Goal: Communication & Community: Answer question/provide support

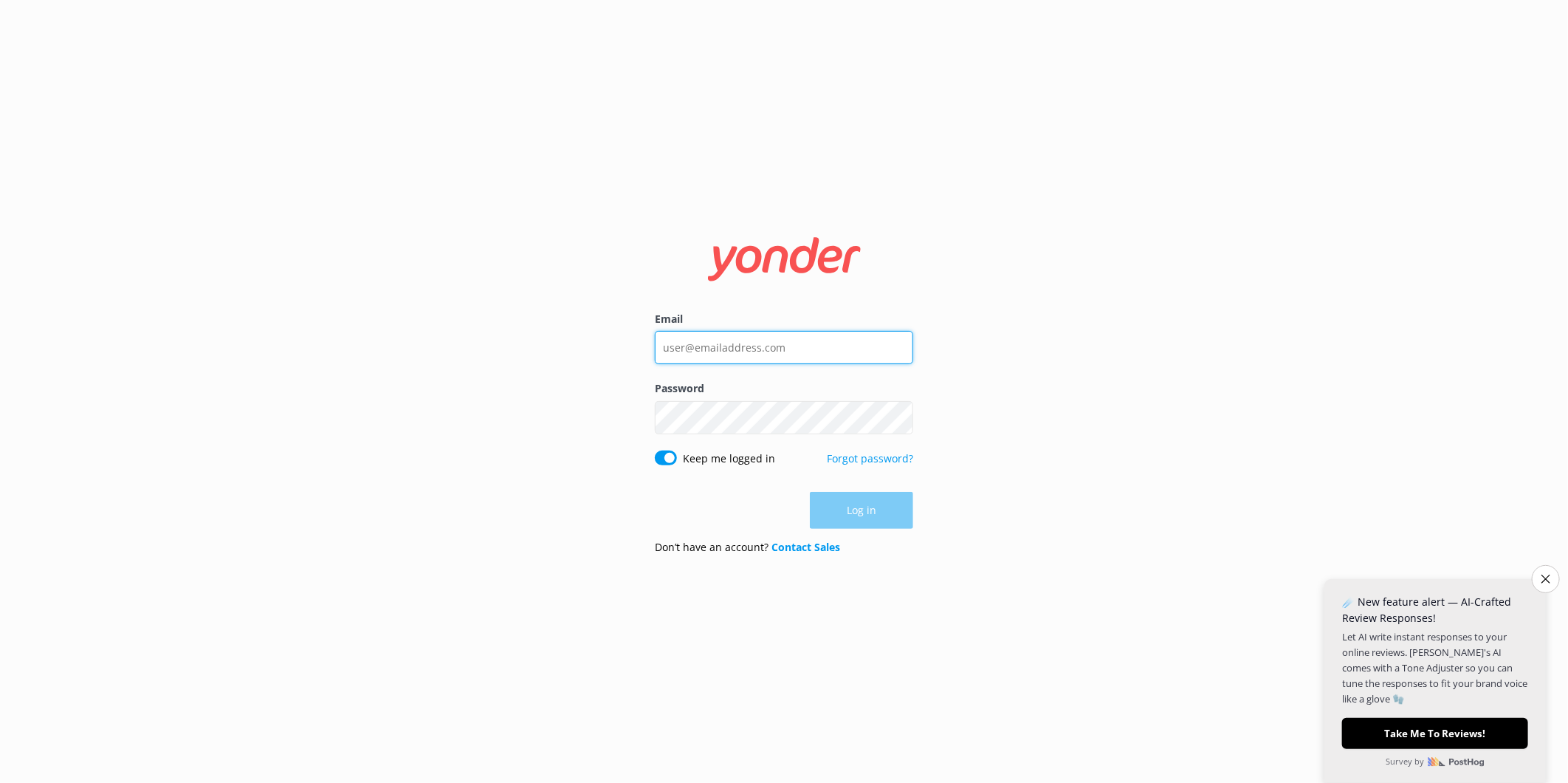
type input "[PERSON_NAME][EMAIL_ADDRESS][PERSON_NAME][DOMAIN_NAME]"
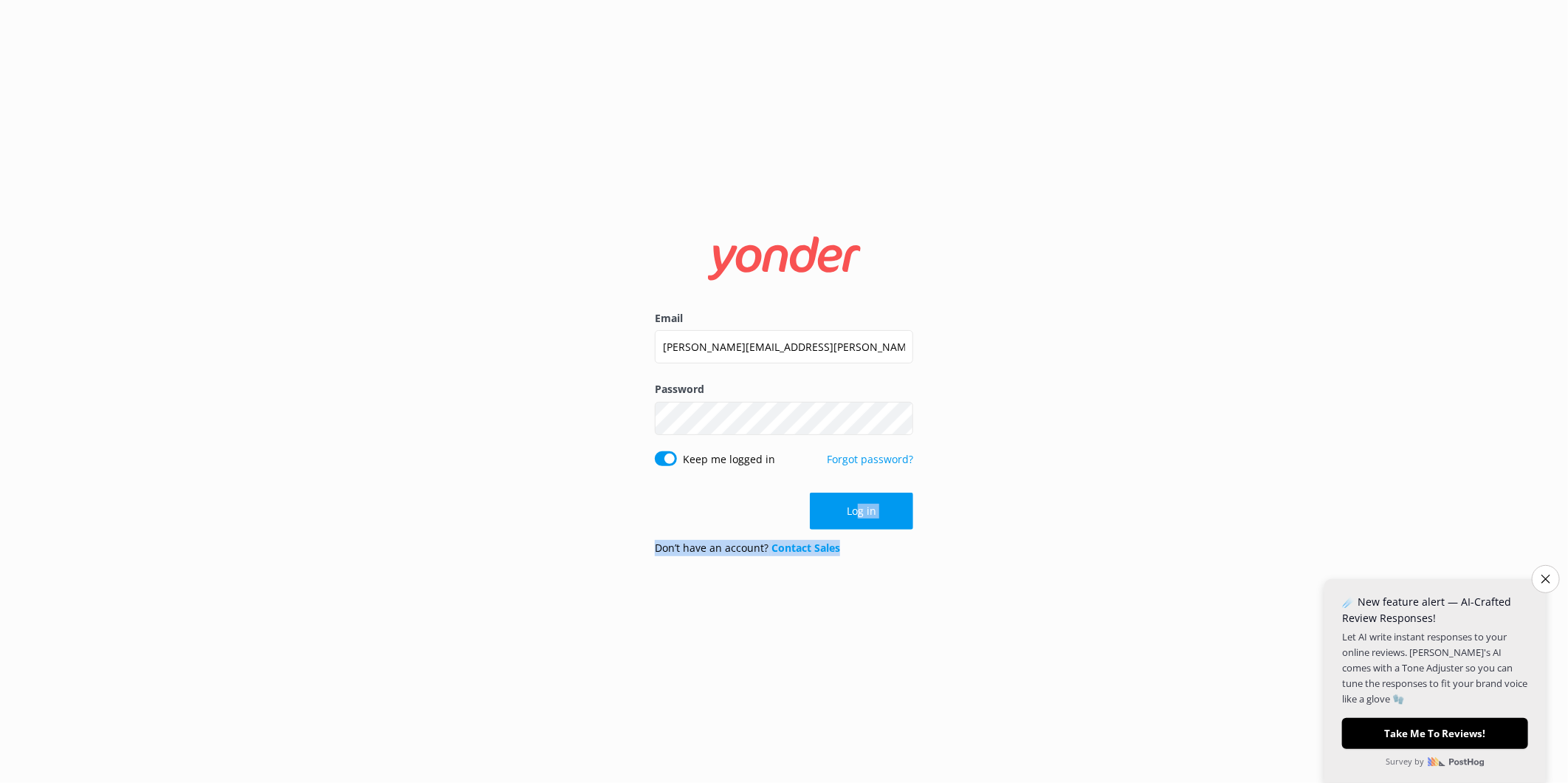
drag, startPoint x: 858, startPoint y: 498, endPoint x: 1074, endPoint y: 586, distance: 233.2
click at [1074, 586] on div "Email [PERSON_NAME][EMAIL_ADDRESS][PERSON_NAME][DOMAIN_NAME] Password Show pass…" at bounding box center [784, 391] width 1568 height 783
click at [881, 515] on button "Log in" at bounding box center [862, 511] width 103 height 37
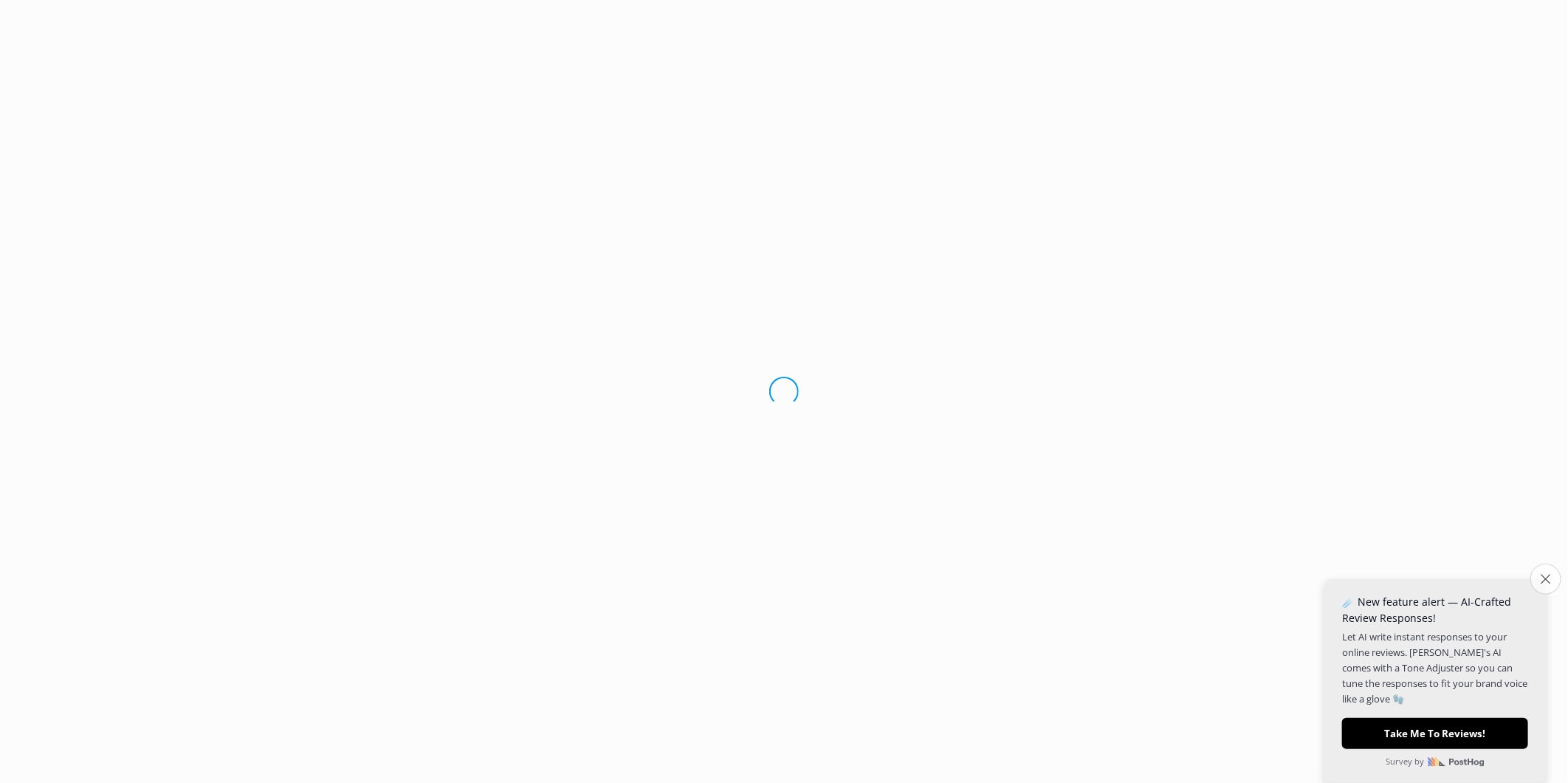
click at [1541, 580] on icon "Close survey" at bounding box center [1546, 578] width 10 height 10
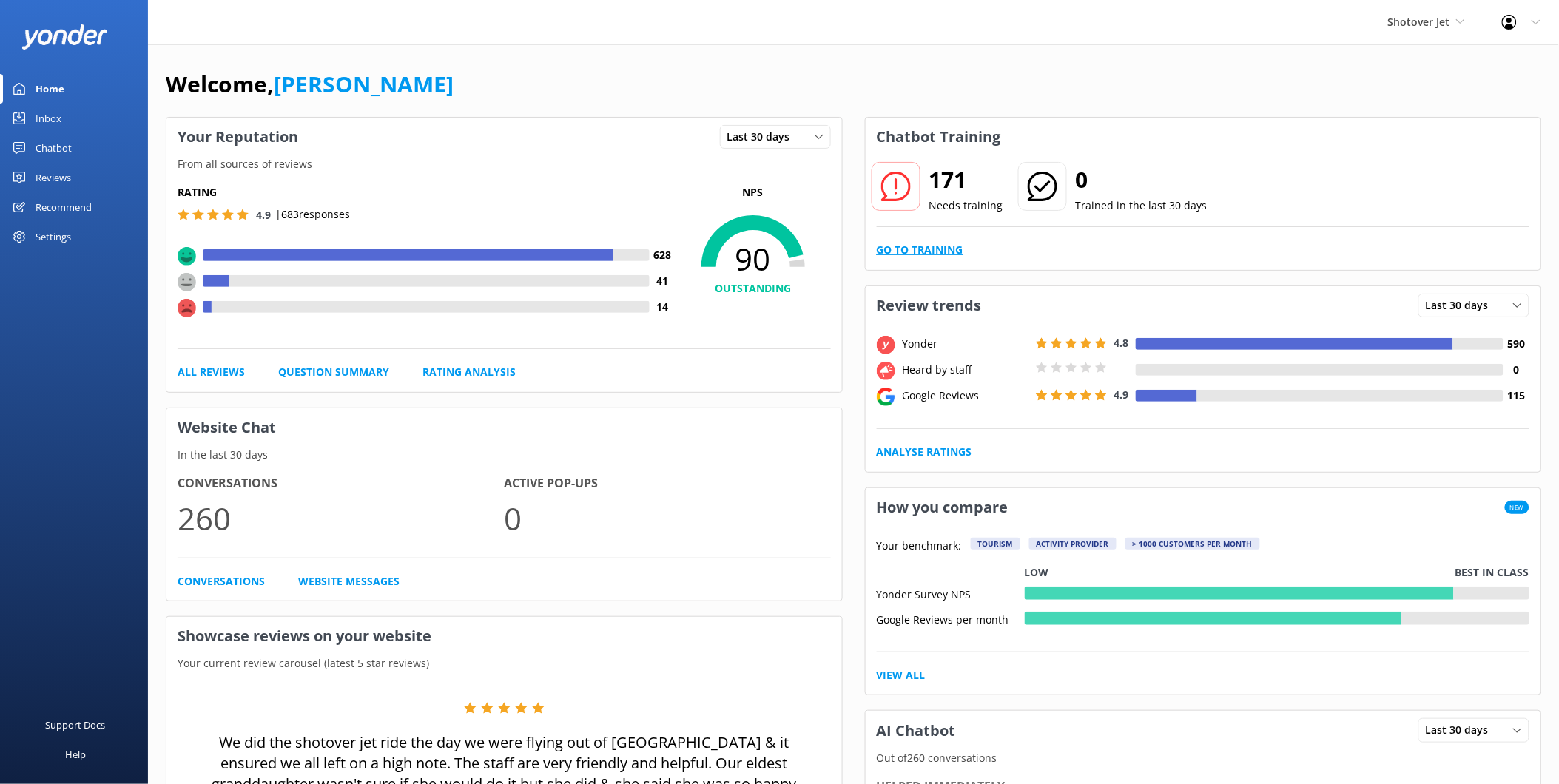
click at [921, 252] on link "Go to Training" at bounding box center [920, 249] width 86 height 16
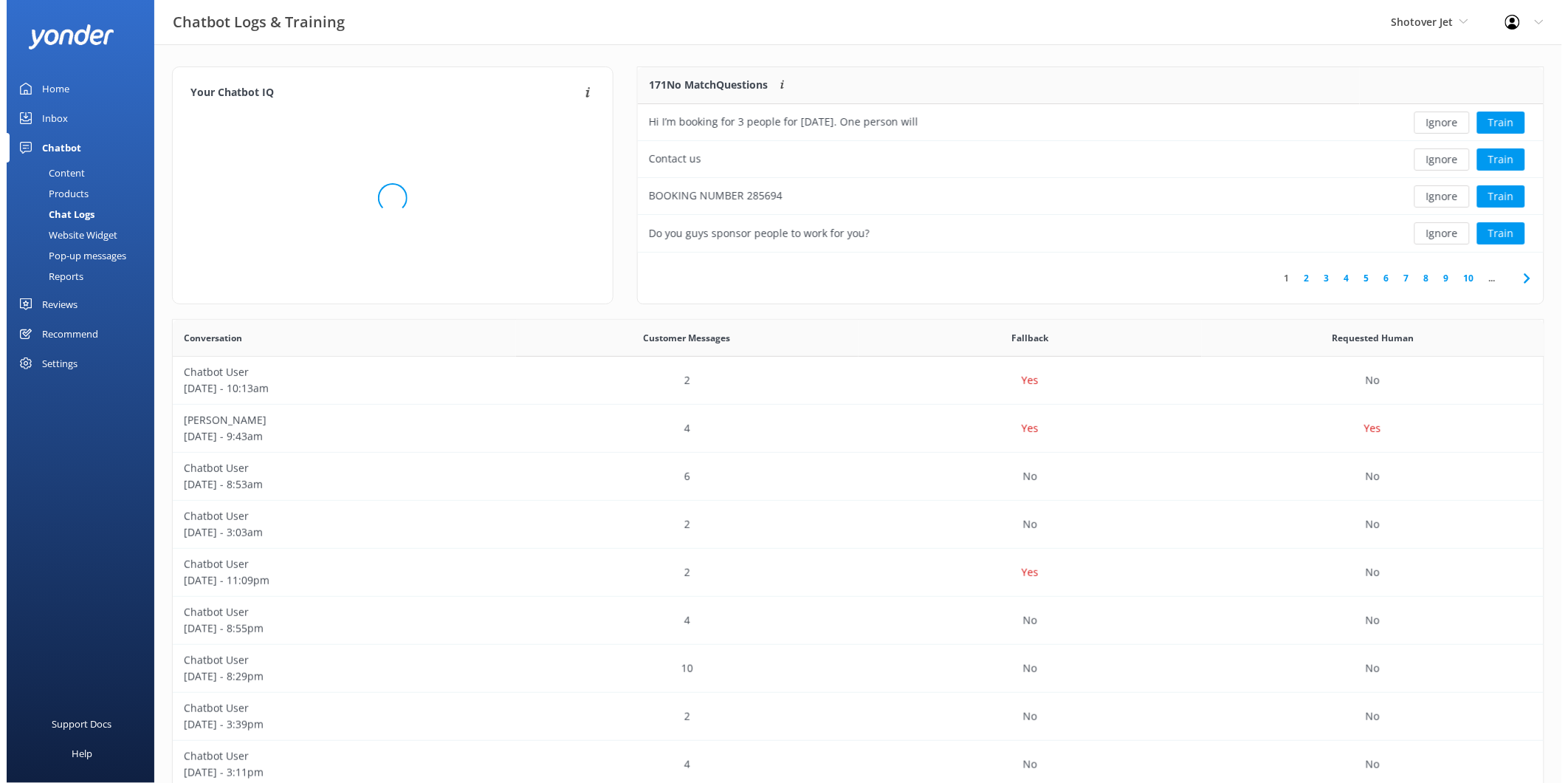
scroll to position [173, 894]
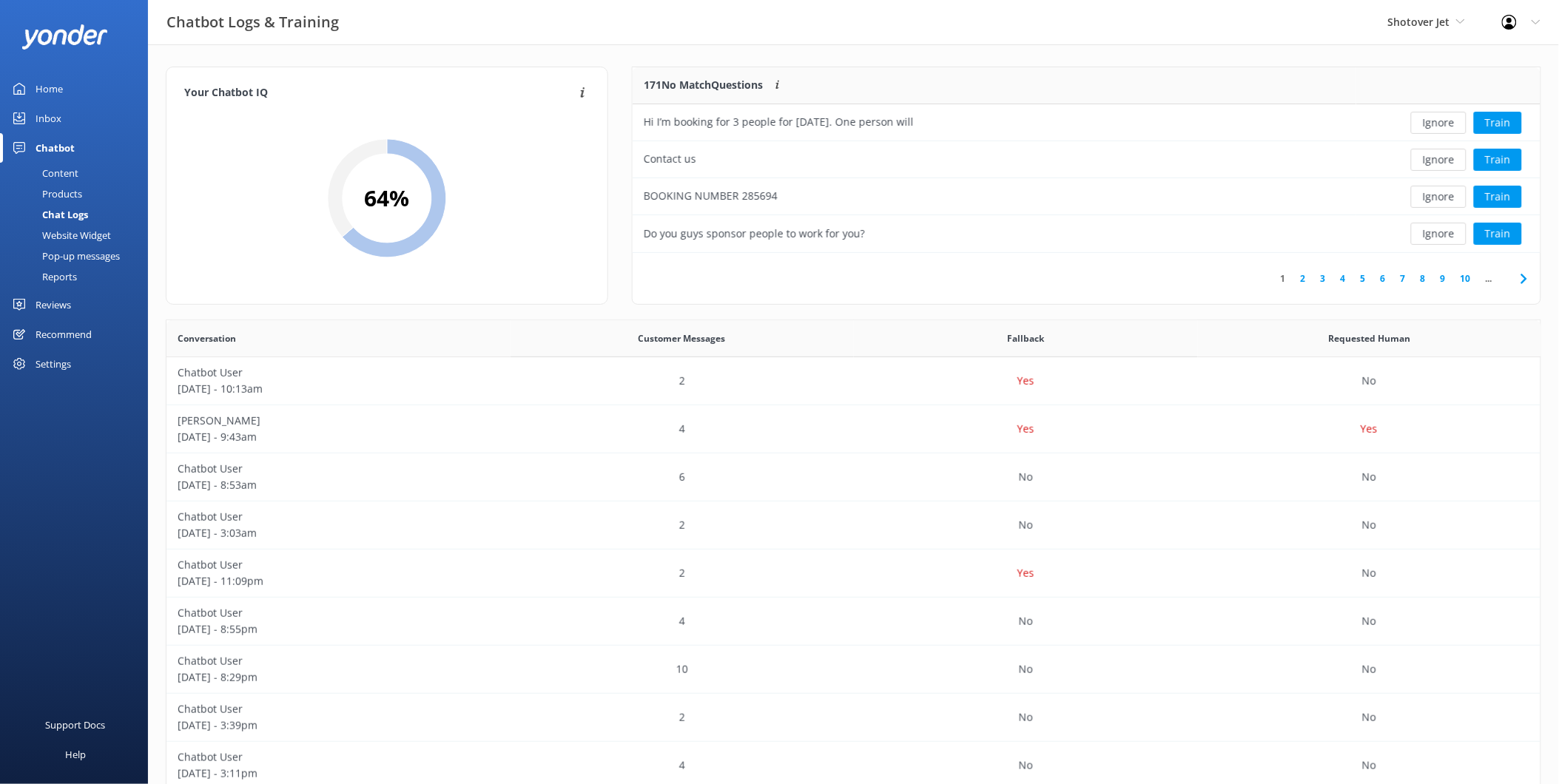
click at [48, 121] on div "Inbox" at bounding box center [48, 118] width 26 height 30
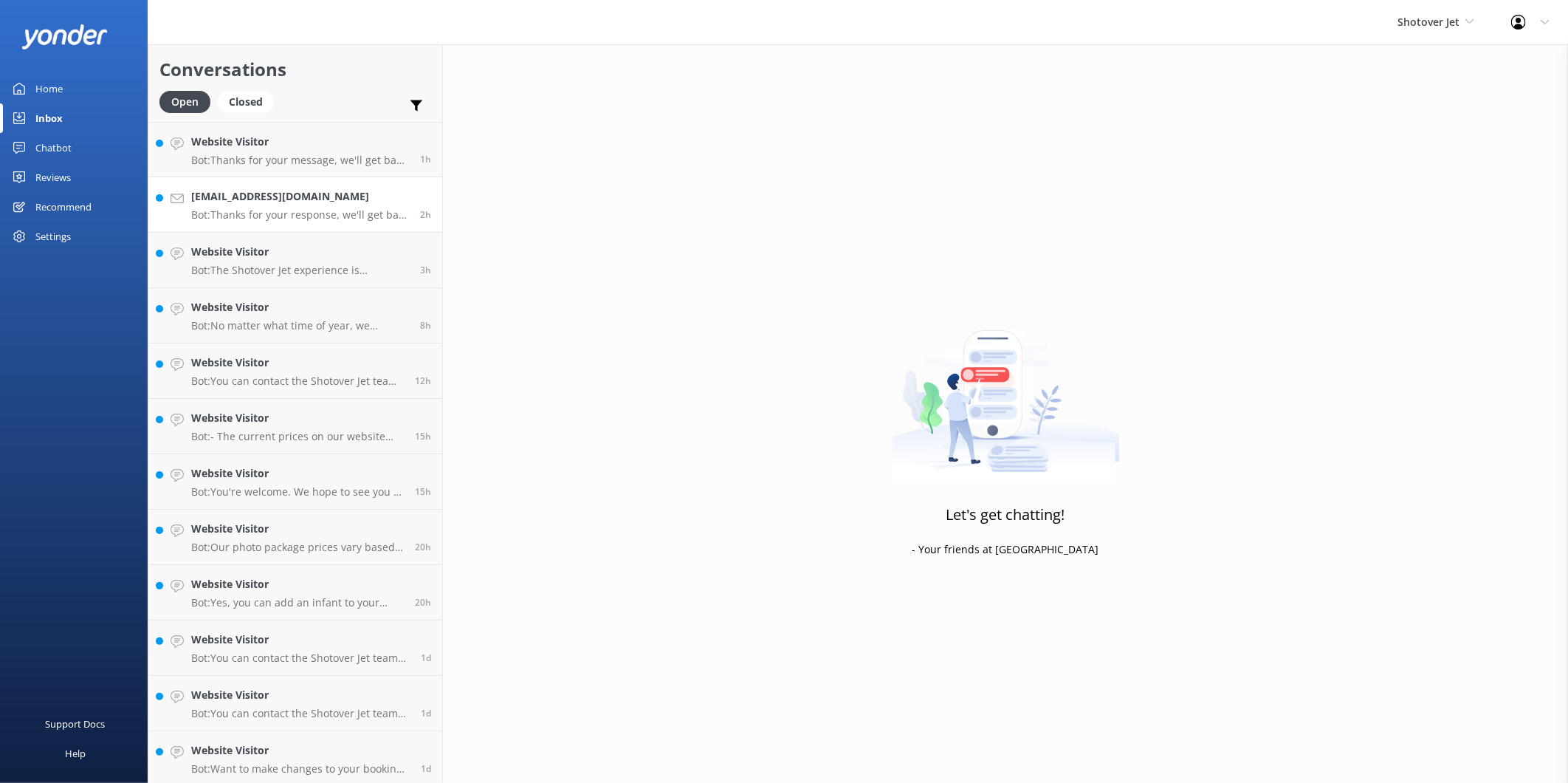
click at [256, 205] on div "[EMAIL_ADDRESS][DOMAIN_NAME] Bot: Thanks for your response, we'll get back to y…" at bounding box center [299, 205] width 218 height 33
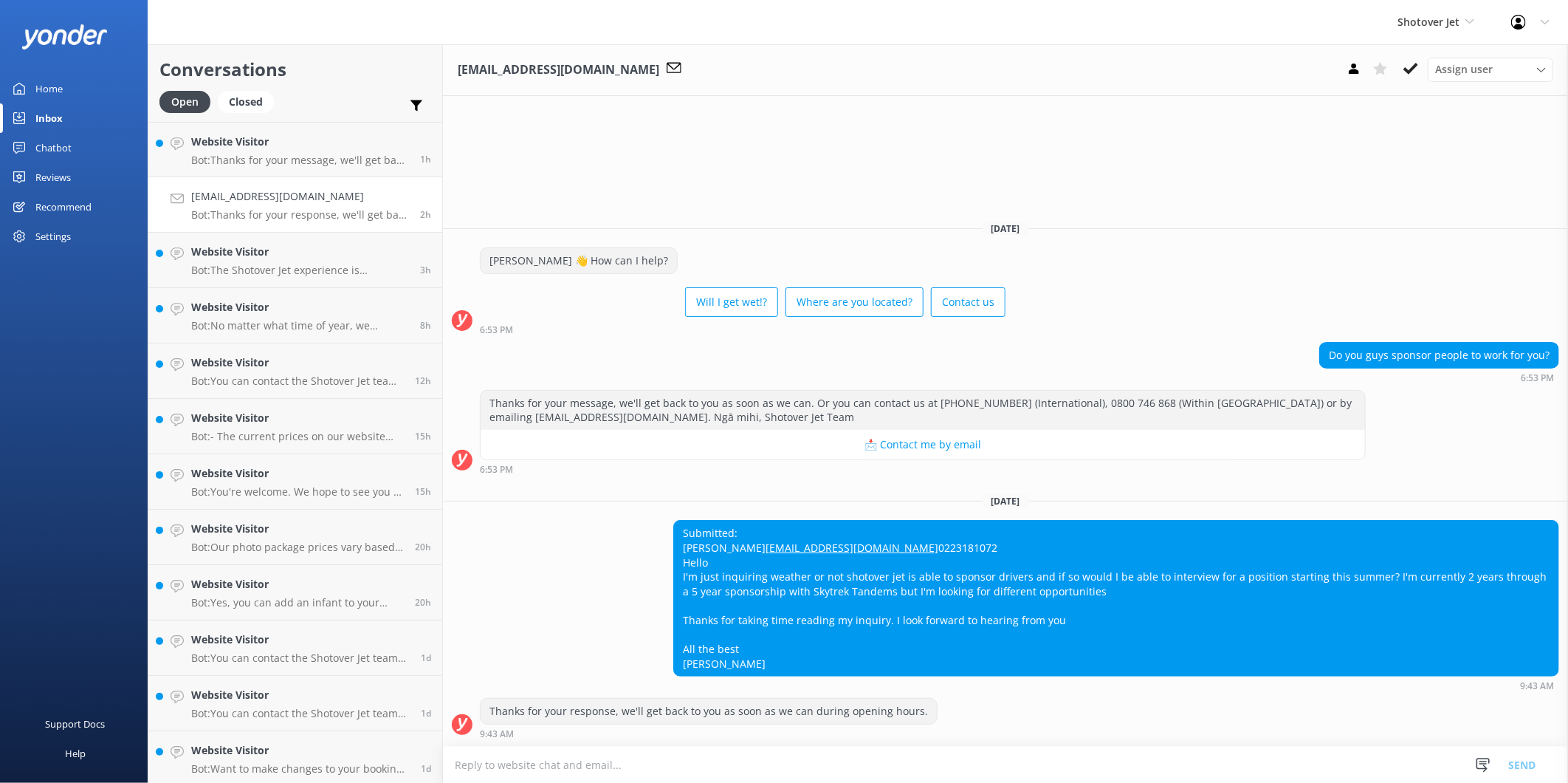
drag, startPoint x: 759, startPoint y: 662, endPoint x: 636, endPoint y: 491, distance: 210.6
click at [636, 520] on div "Submitted: [PERSON_NAME] [EMAIL_ADDRESS][DOMAIN_NAME] 0223181072 Hello I'm just…" at bounding box center [1005, 605] width 1125 height 170
click at [328, 79] on h2 "Conversations" at bounding box center [296, 70] width 272 height 28
